Goal: Complete application form: Complete application form

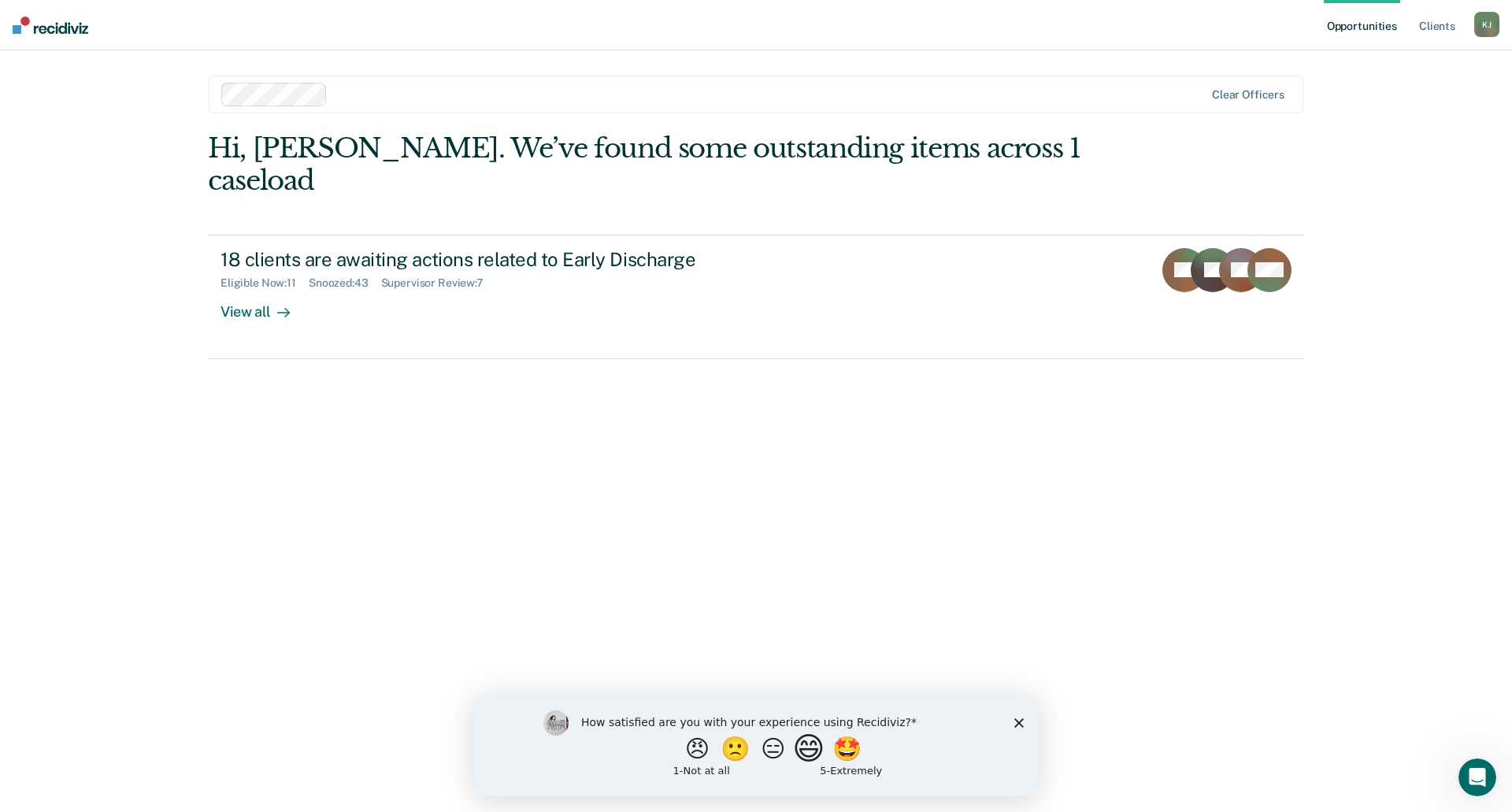
click at [815, 752] on button "😄" at bounding box center [811, 749] width 37 height 32
drag, startPoint x: 1015, startPoint y: 723, endPoint x: 1040, endPoint y: 730, distance: 26.0
click html "What is the reason for the score that you gave?"
click at [1016, 728] on icon "Close survey" at bounding box center [1019, 730] width 10 height 10
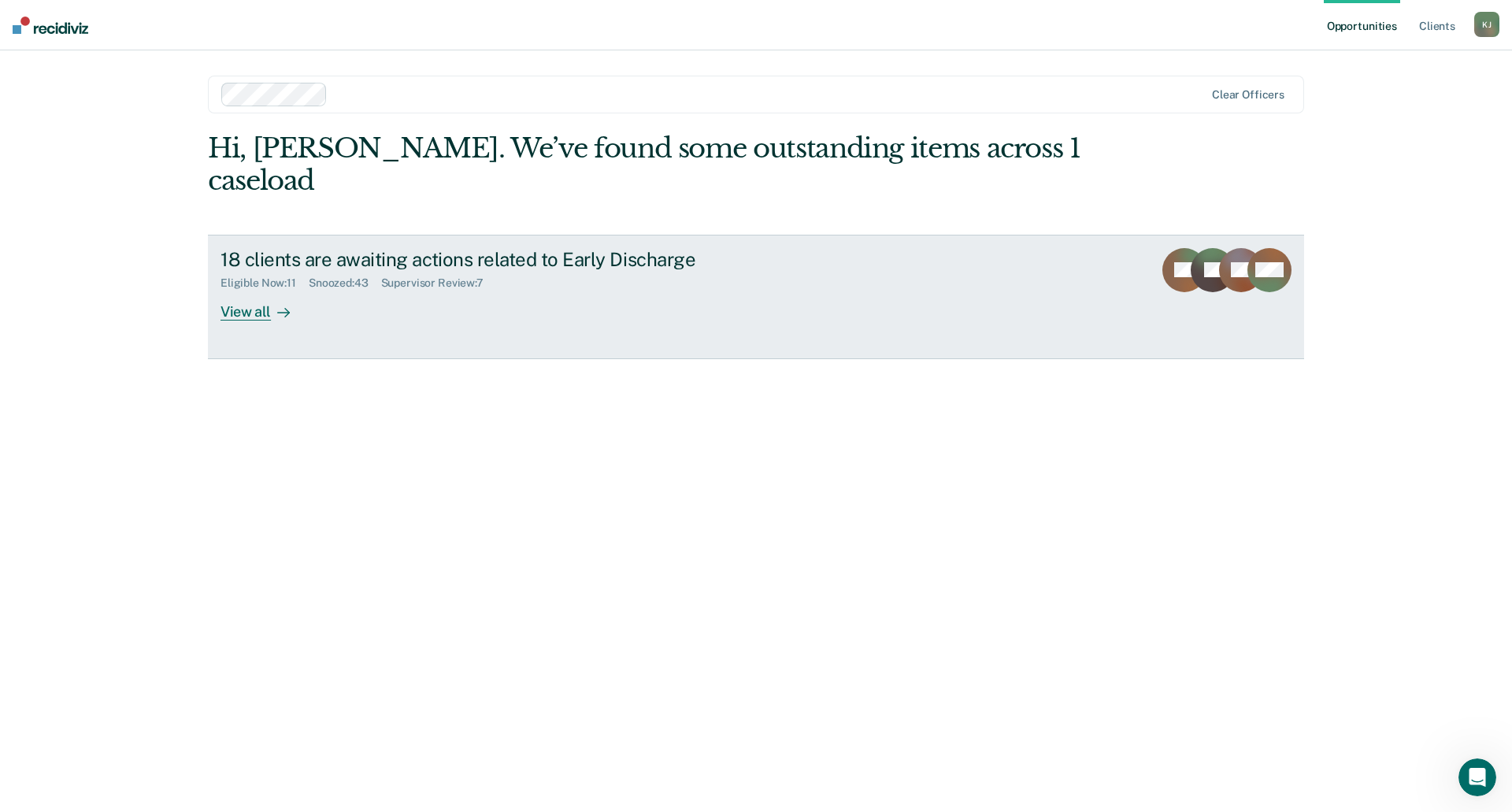
click at [252, 290] on div "View all" at bounding box center [265, 305] width 89 height 31
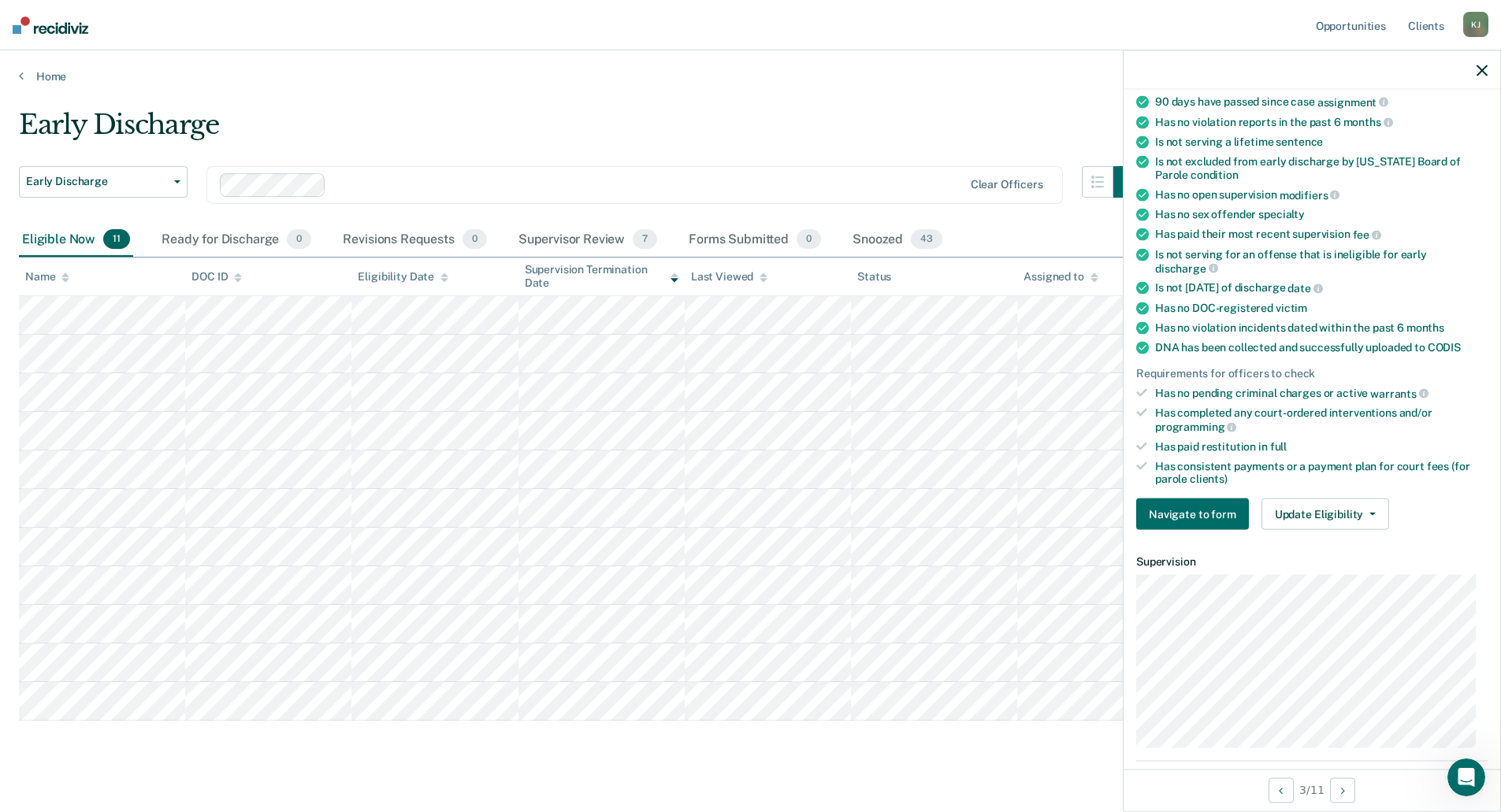
scroll to position [158, 0]
click at [1180, 508] on button "Navigate to form" at bounding box center [1192, 513] width 113 height 32
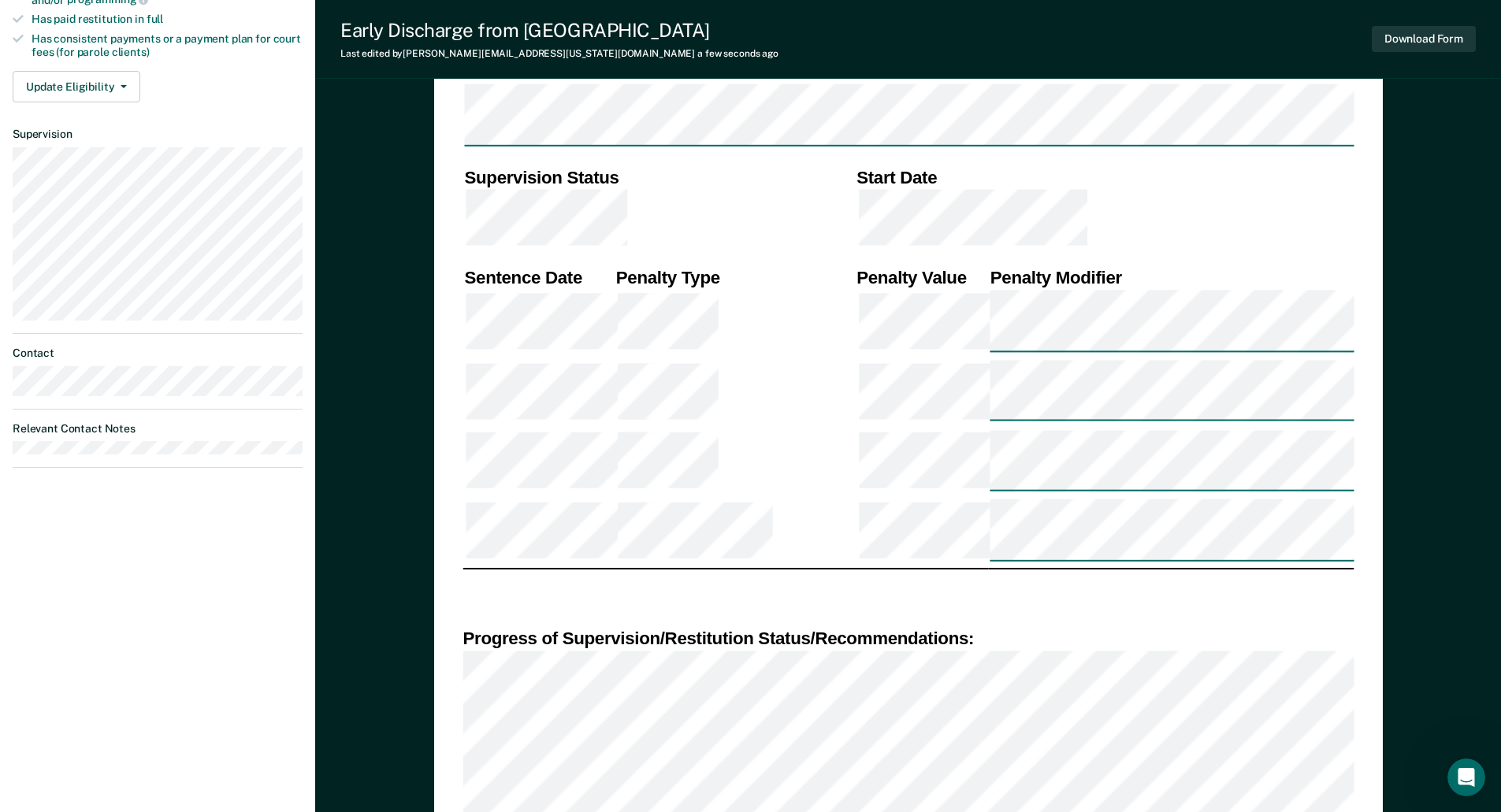
scroll to position [630, 0]
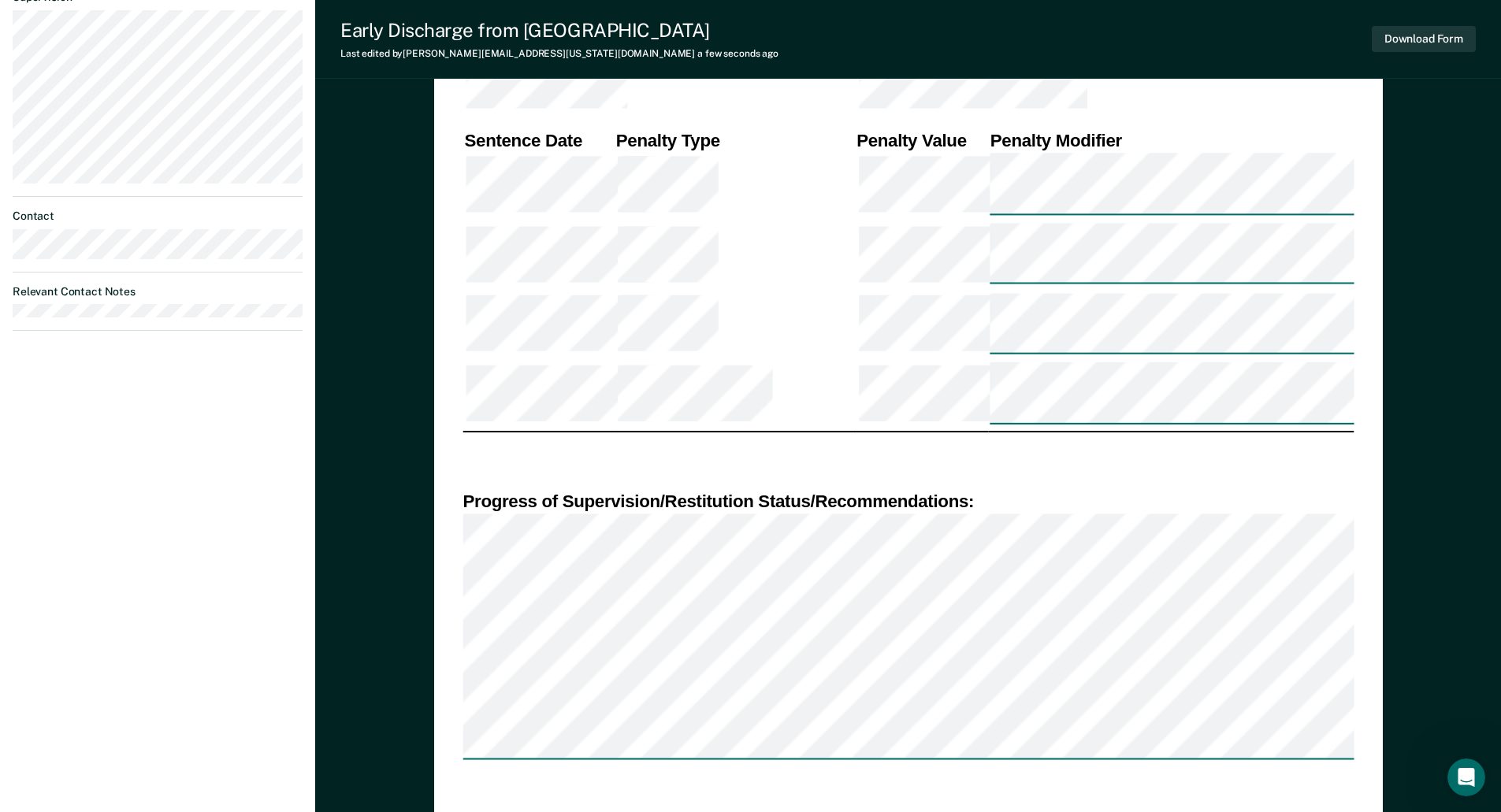
scroll to position [709, 0]
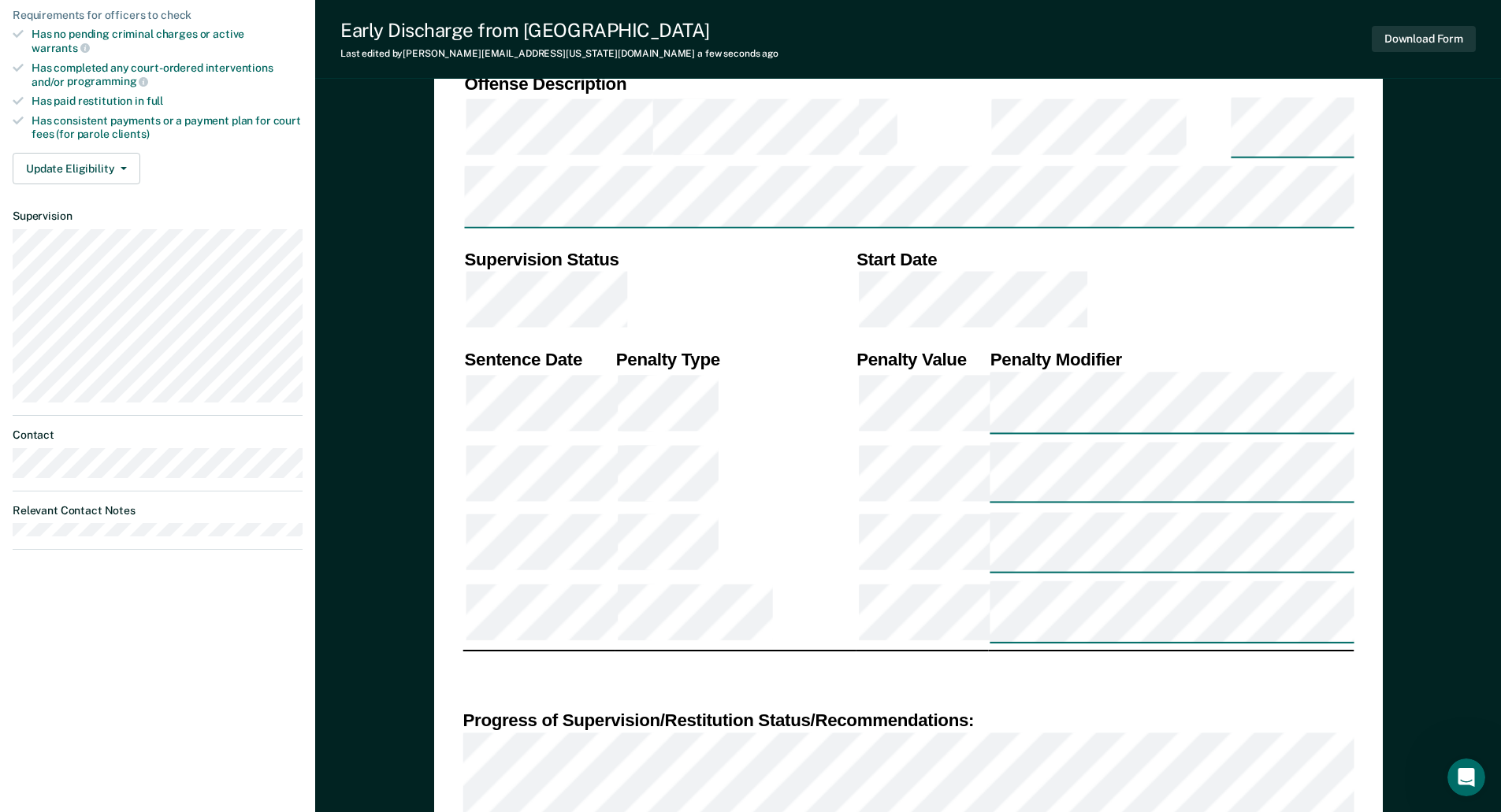
scroll to position [551, 0]
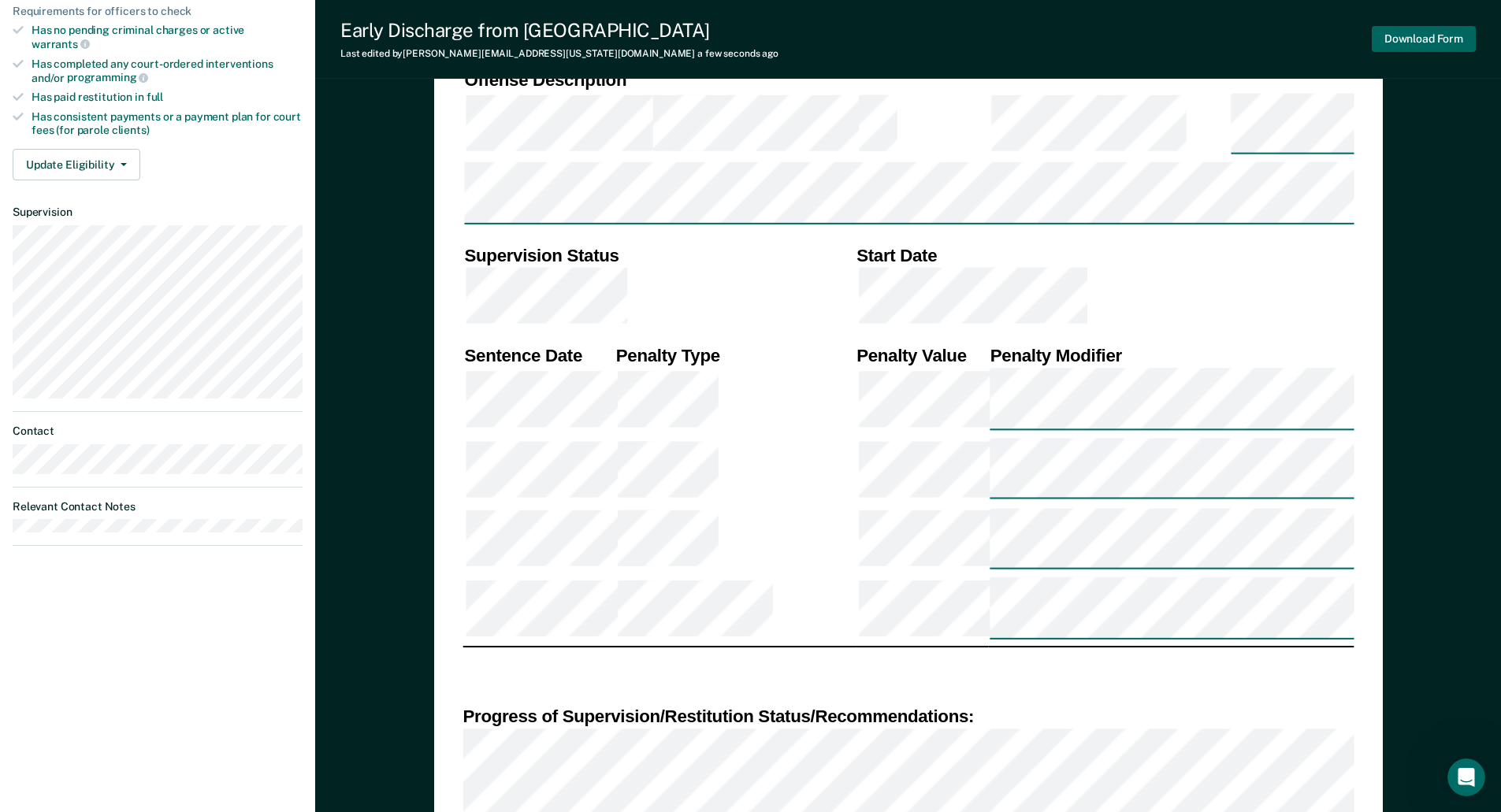
click at [1434, 39] on button "Download Form" at bounding box center [1423, 38] width 104 height 26
type textarea "x"
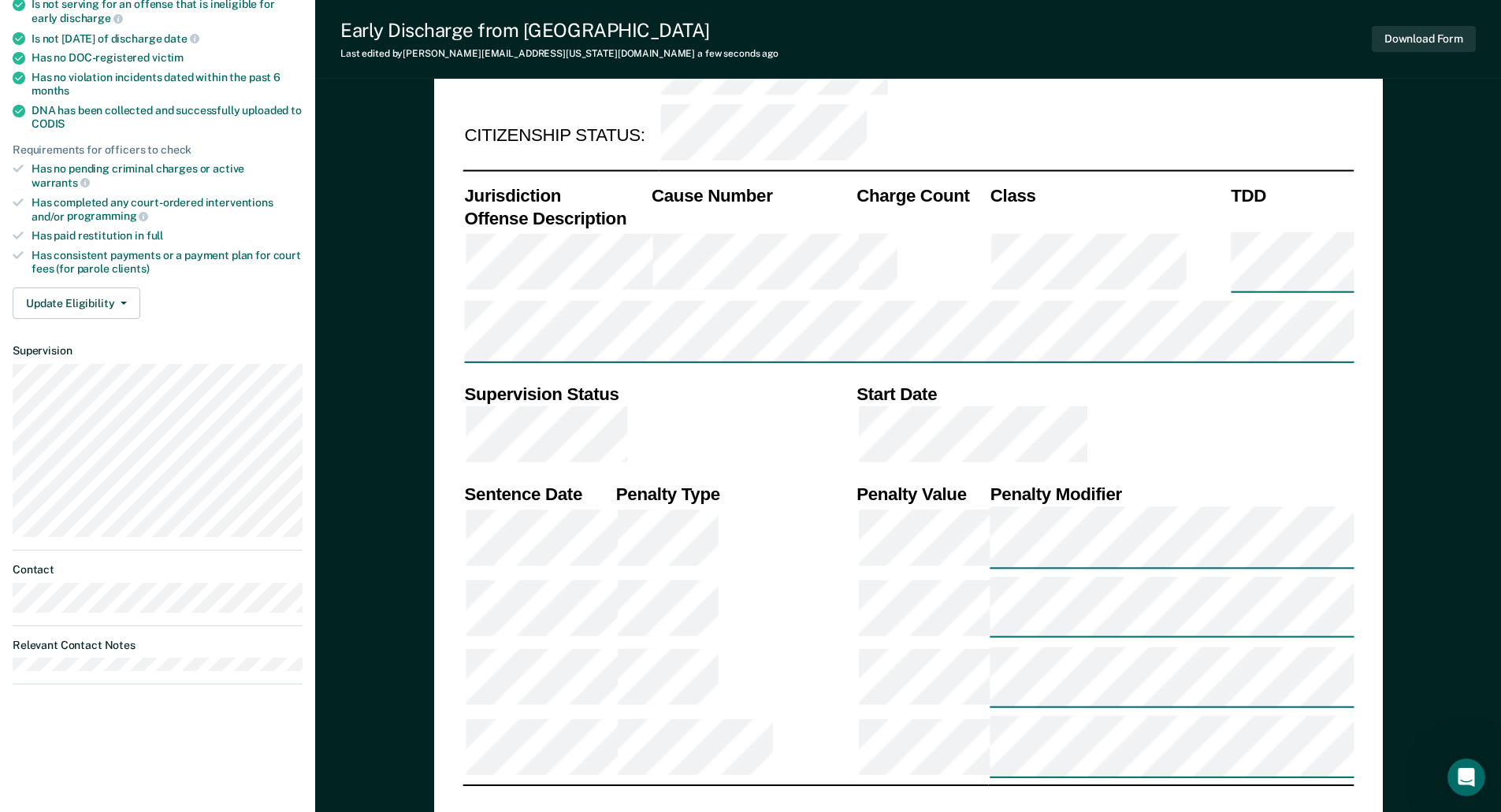
scroll to position [0, 0]
